Goal: Task Accomplishment & Management: Use online tool/utility

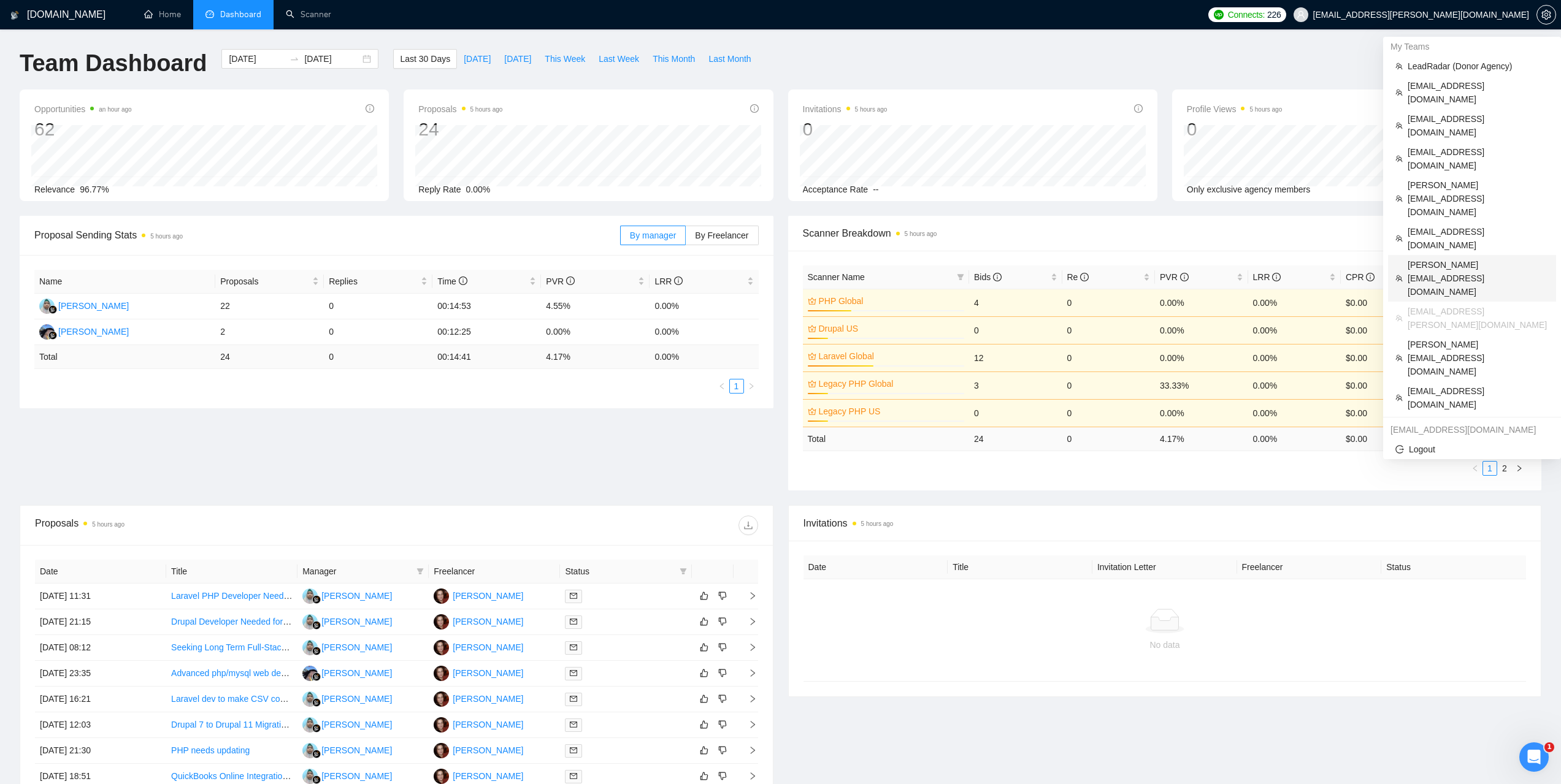
click at [1431, 255] on li "[PERSON_NAME][EMAIL_ADDRESS][DOMAIN_NAME]" at bounding box center [1472, 278] width 168 height 46
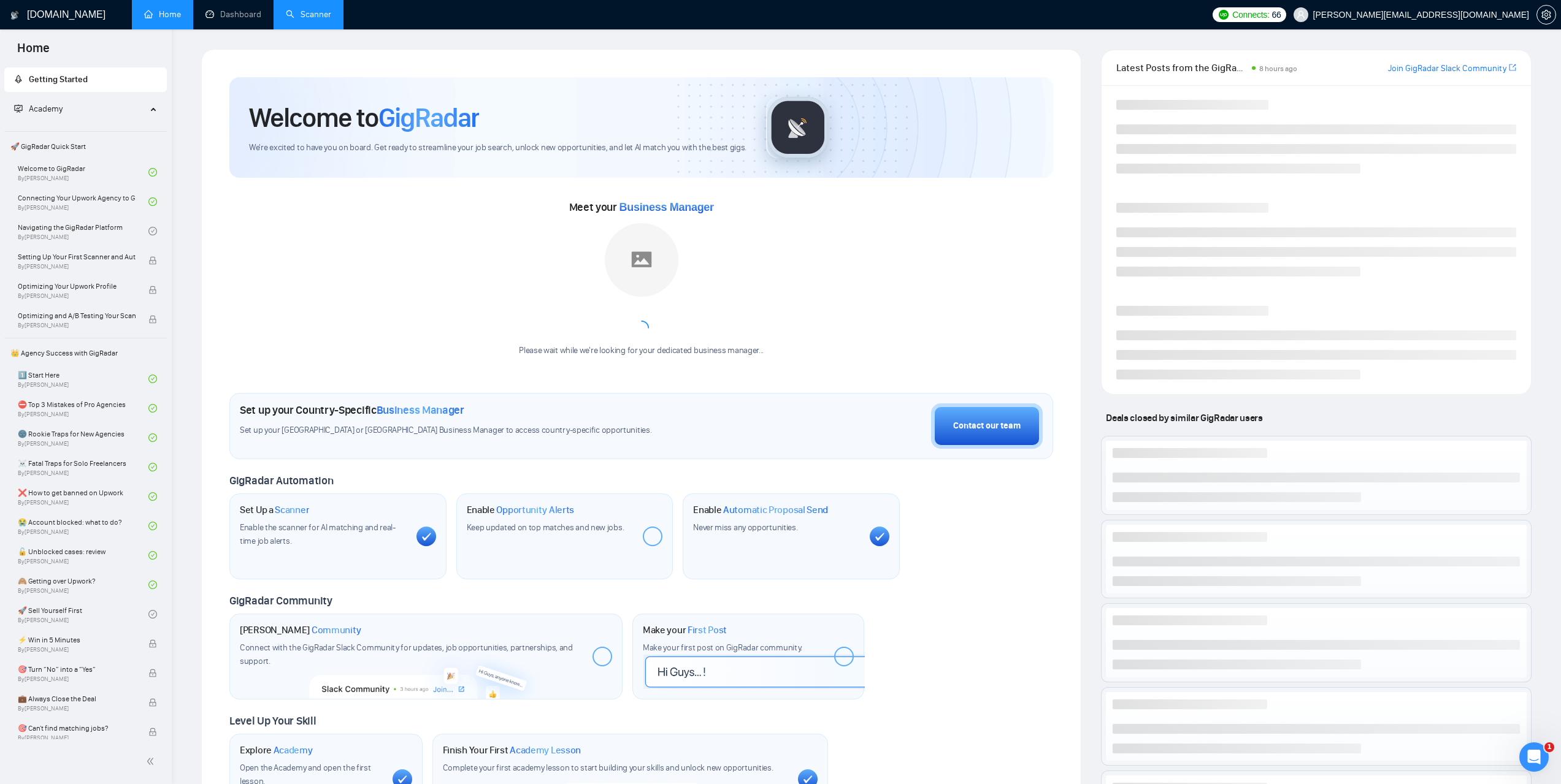
click at [326, 9] on link "Scanner" at bounding box center [308, 15] width 46 height 11
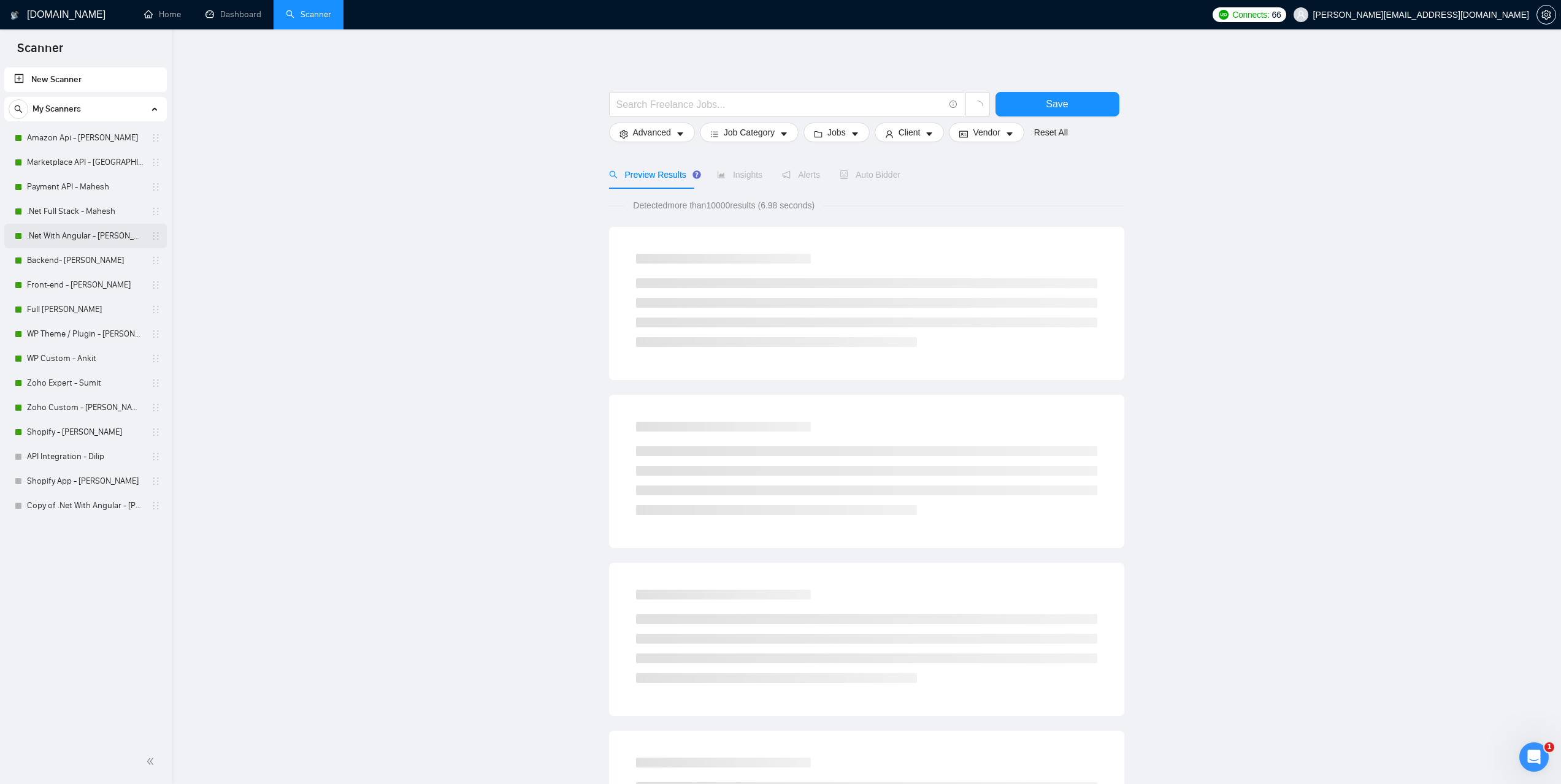
click at [60, 234] on link ".Net With Angular - [PERSON_NAME]" at bounding box center [85, 236] width 116 height 25
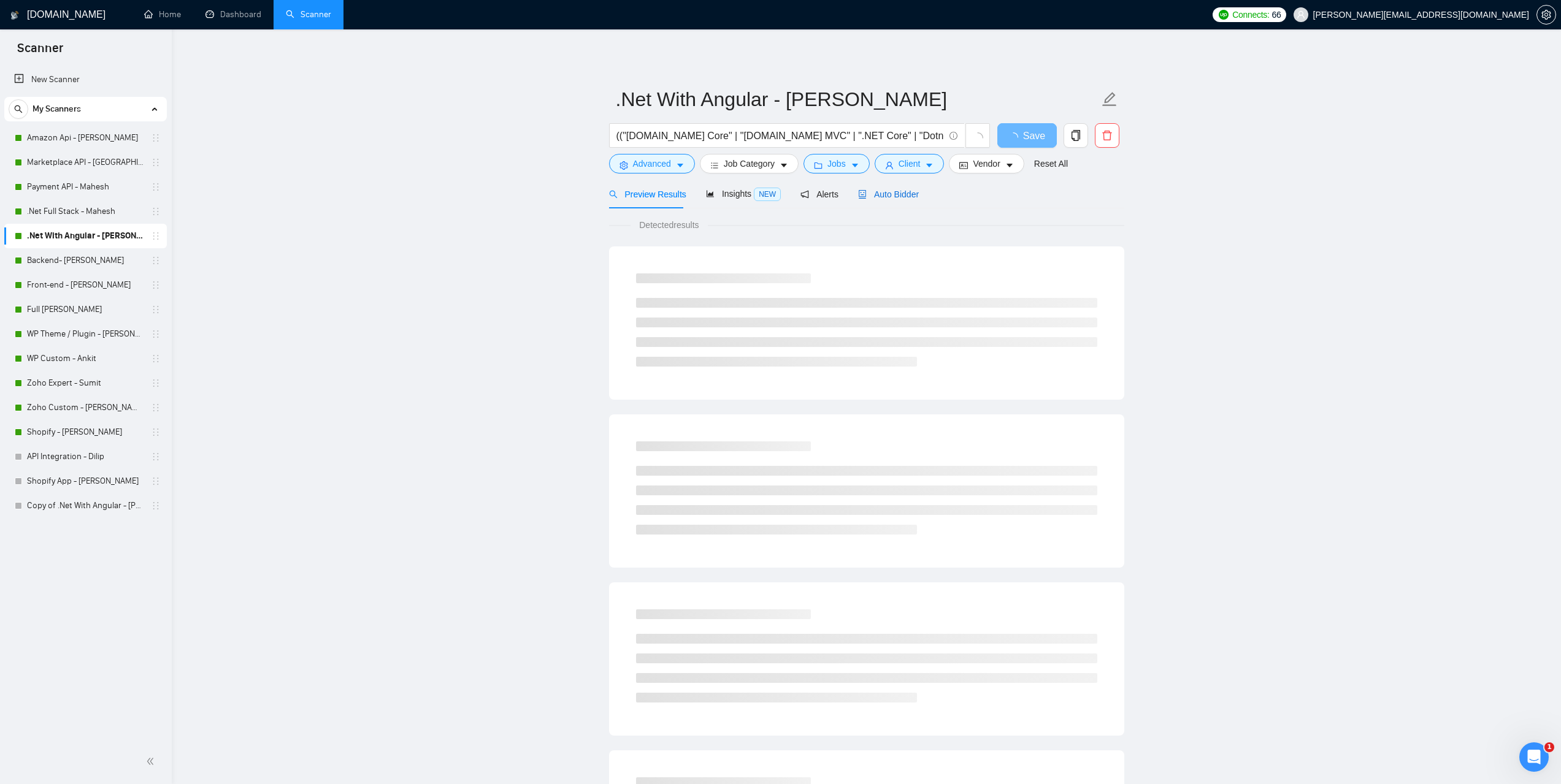
click at [882, 193] on span "Auto Bidder" at bounding box center [888, 194] width 60 height 10
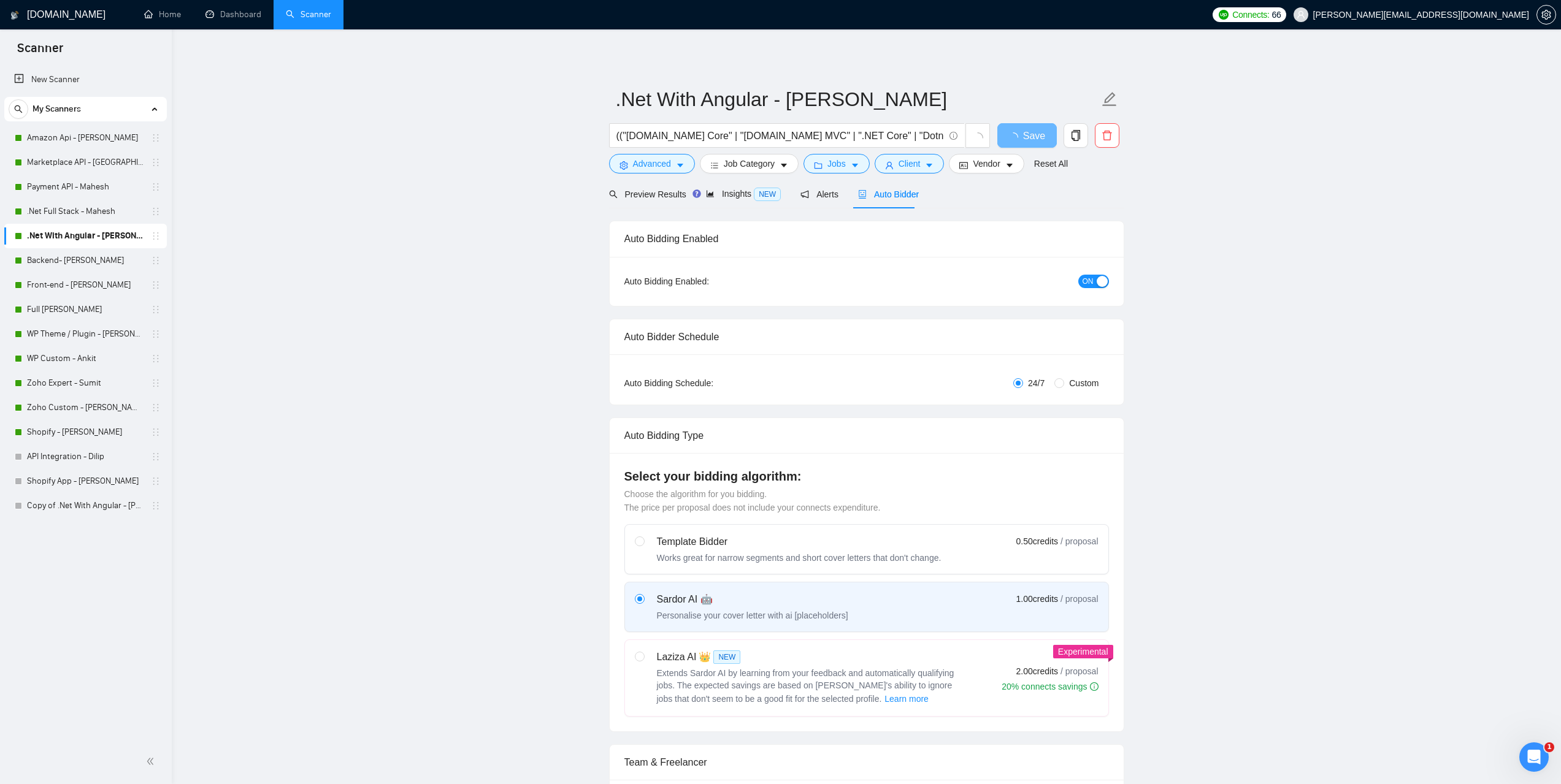
radio input "false"
radio input "true"
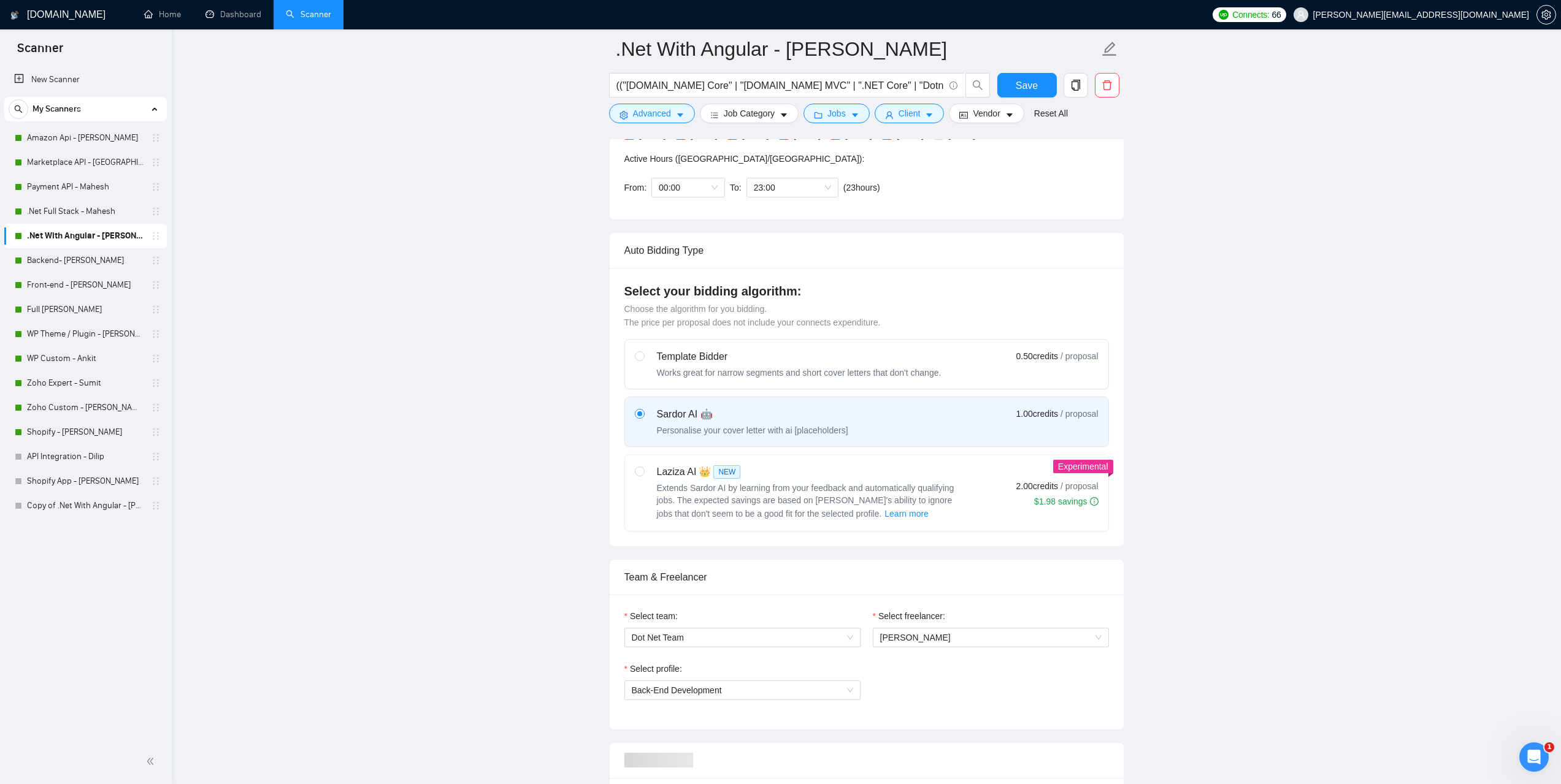
scroll to position [490, 0]
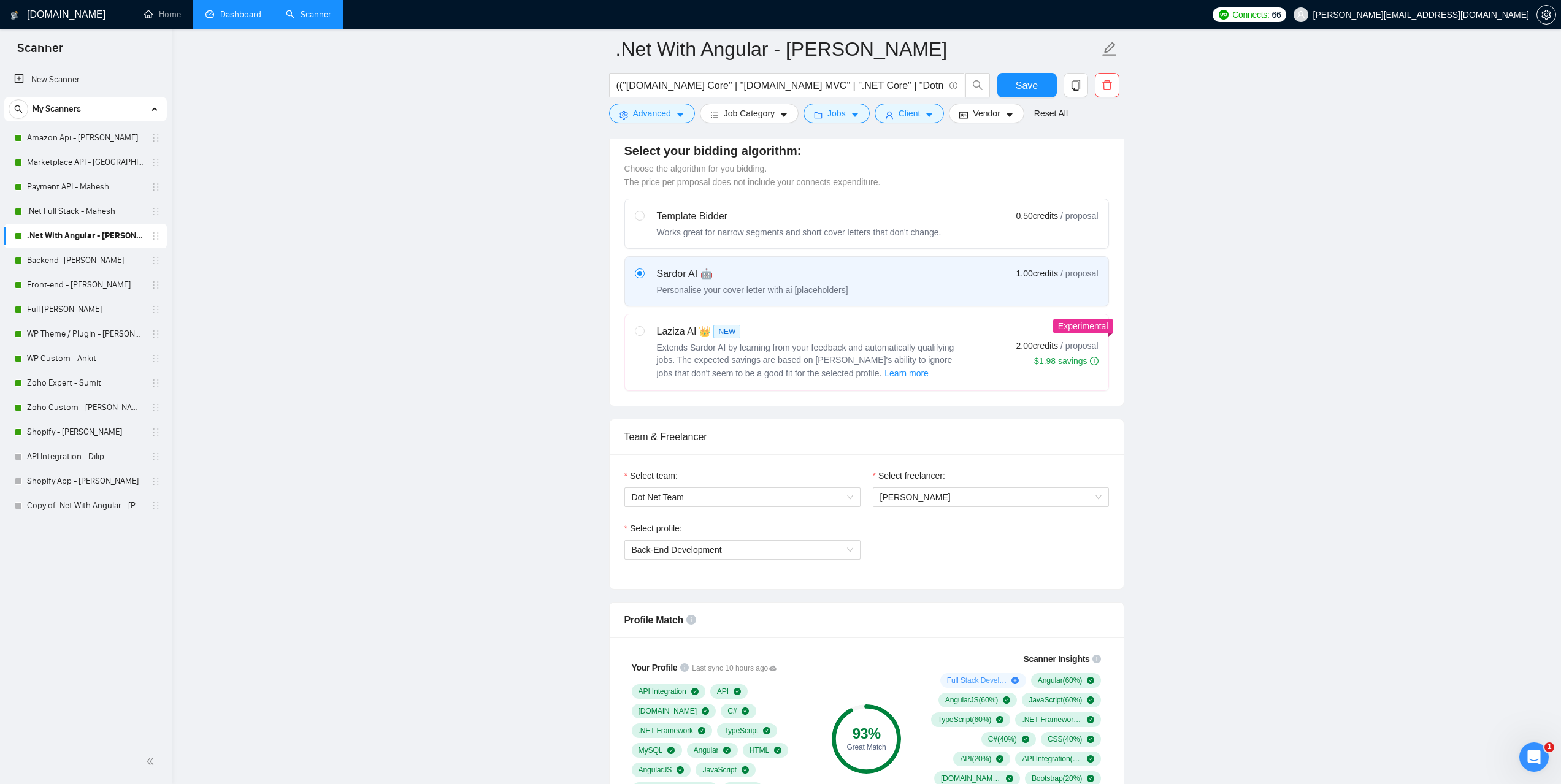
click at [247, 13] on link "Dashboard" at bounding box center [233, 15] width 56 height 11
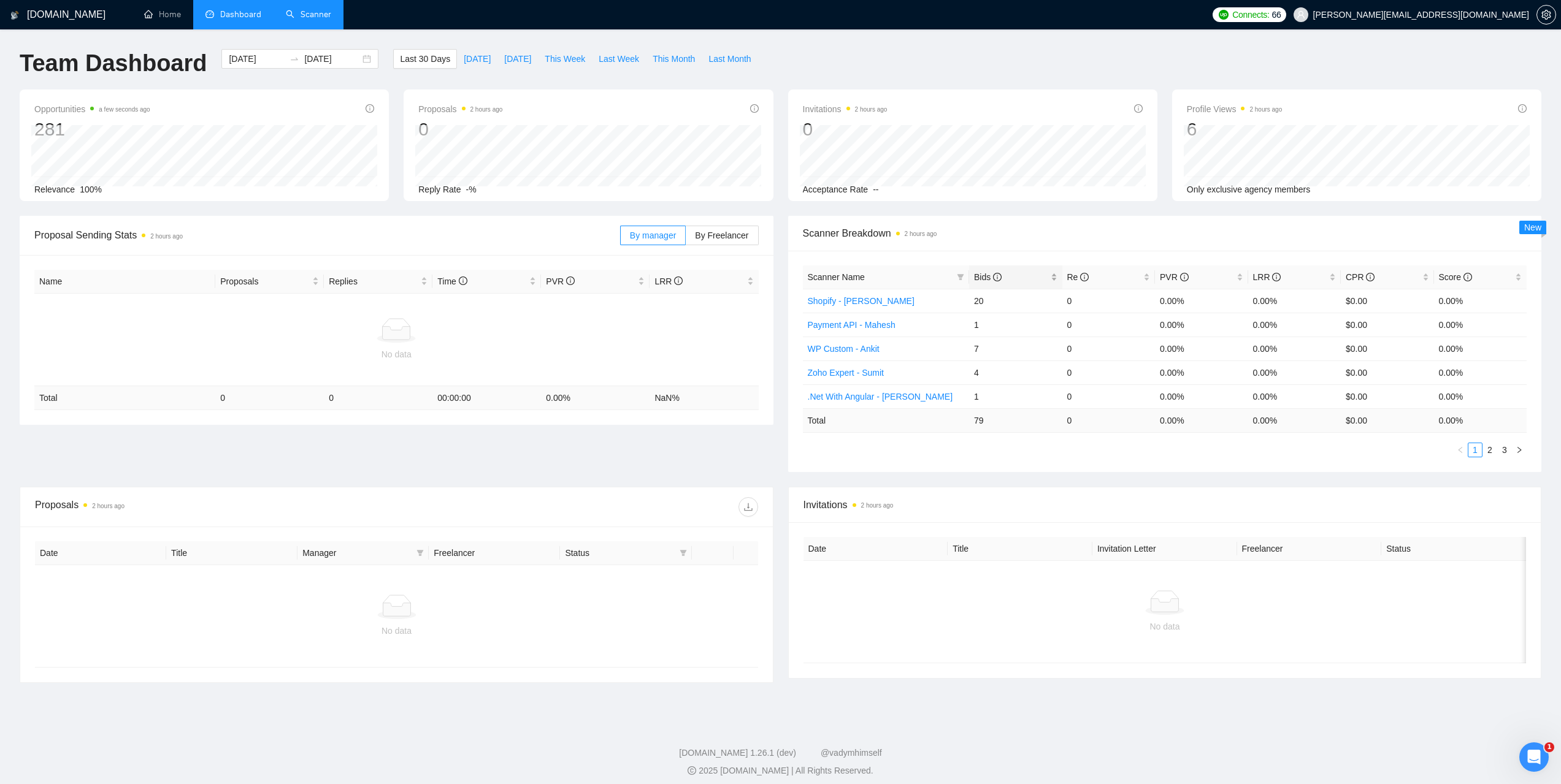
click at [978, 272] on span "Bids" at bounding box center [987, 277] width 28 height 10
click at [982, 277] on span "Bids" at bounding box center [987, 277] width 28 height 10
